Goal: Complete application form

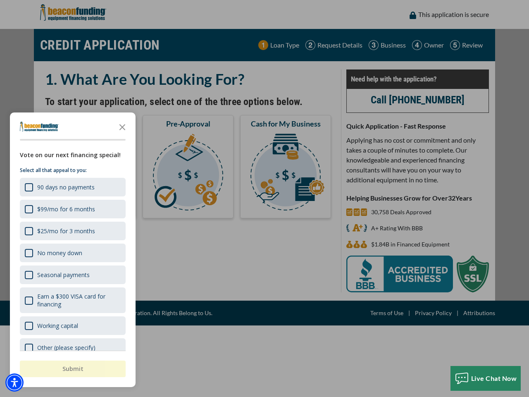
click at [265, 198] on div "button" at bounding box center [264, 198] width 529 height 397
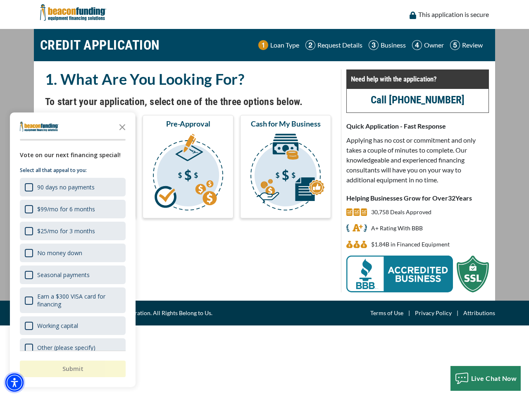
click at [14, 382] on img "Accessibility Menu" at bounding box center [14, 382] width 18 height 18
click at [265, 198] on body "Skip to main content Enable accessibility for low vision Open the accessibility…" at bounding box center [264, 198] width 529 height 397
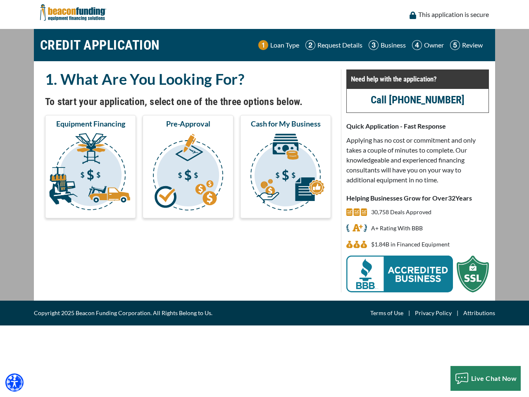
click at [122, 127] on body "Skip to main content Enable accessibility for low vision Open the accessibility…" at bounding box center [264, 198] width 529 height 397
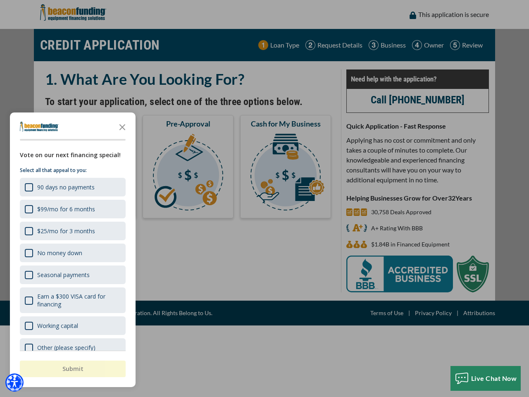
click at [72, 187] on body "Skip to main content Enable accessibility for low vision Open the accessibility…" at bounding box center [264, 198] width 529 height 397
click at [72, 209] on body "Skip to main content Enable accessibility for low vision Open the accessibility…" at bounding box center [264, 198] width 529 height 397
click at [72, 231] on body "Skip to main content Enable accessibility for low vision Open the accessibility…" at bounding box center [264, 198] width 529 height 397
click at [72, 253] on body "Skip to main content Enable accessibility for low vision Open the accessibility…" at bounding box center [264, 198] width 529 height 397
click at [72, 275] on body "Skip to main content Enable accessibility for low vision Open the accessibility…" at bounding box center [264, 198] width 529 height 397
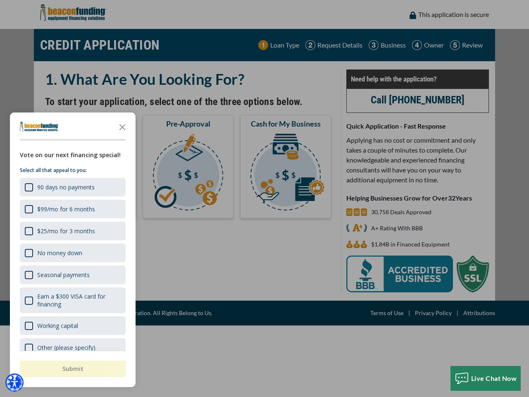
click at [72, 300] on body "Skip to main content Enable accessibility for low vision Open the accessibility…" at bounding box center [264, 198] width 529 height 397
